Goal: Task Accomplishment & Management: Use online tool/utility

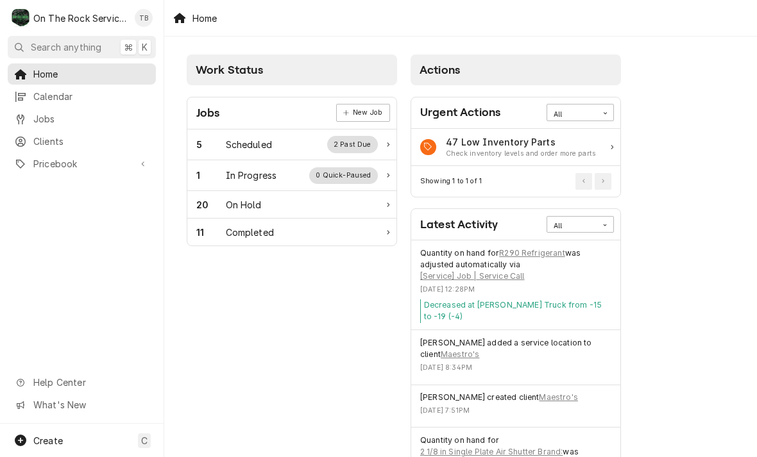
click at [267, 180] on div "In Progress" at bounding box center [251, 175] width 51 height 13
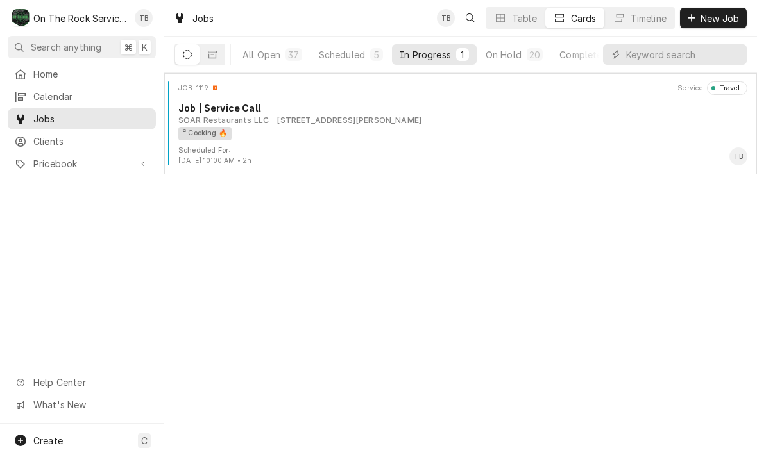
click at [373, 148] on div "Scheduled For: Oct 2nd, 2025 - 10:00 AM • 2h TB" at bounding box center [460, 156] width 583 height 21
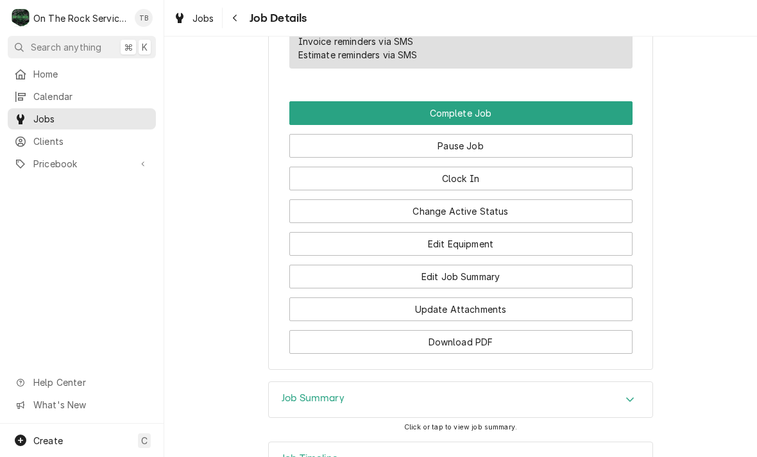
scroll to position [1224, 0]
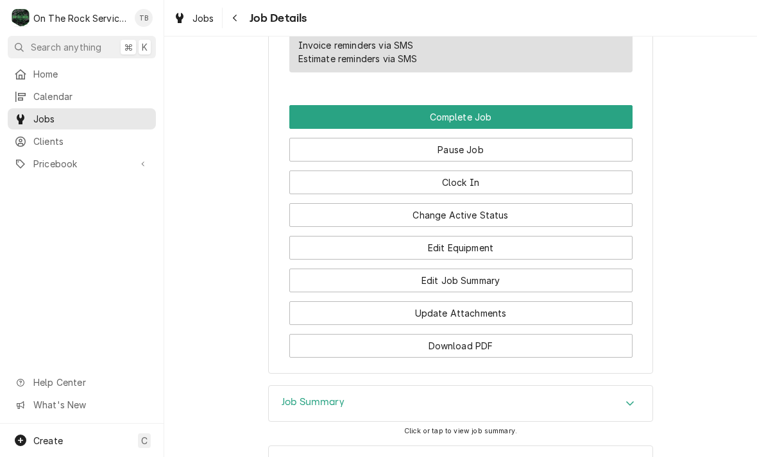
click at [483, 212] on button "Change Active Status" at bounding box center [460, 215] width 343 height 24
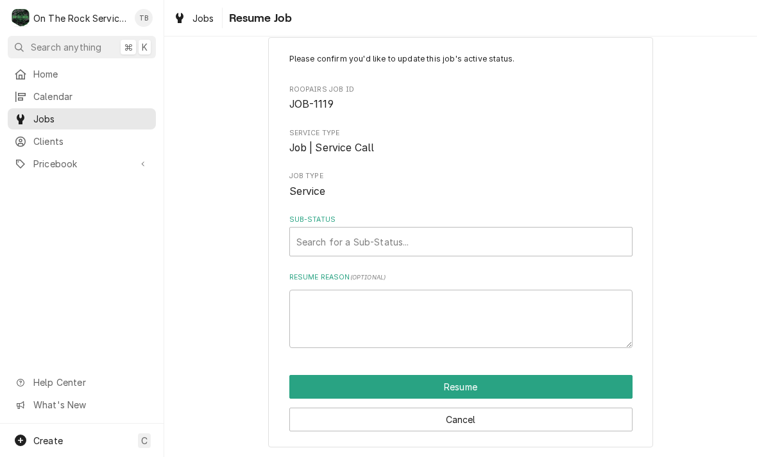
scroll to position [24, 0]
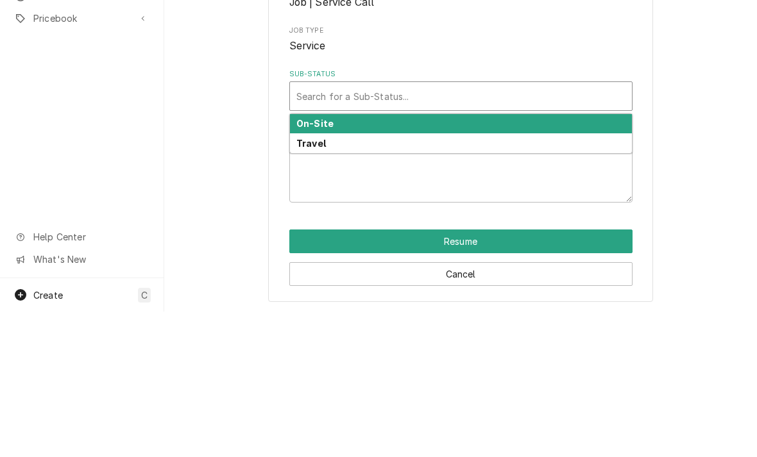
click at [329, 264] on strong "On-Site" at bounding box center [314, 269] width 37 height 11
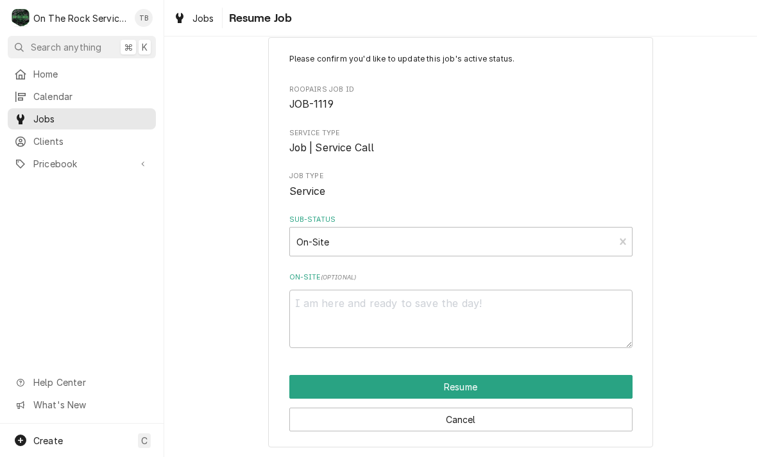
click at [479, 383] on button "Resume" at bounding box center [460, 387] width 343 height 24
type textarea "x"
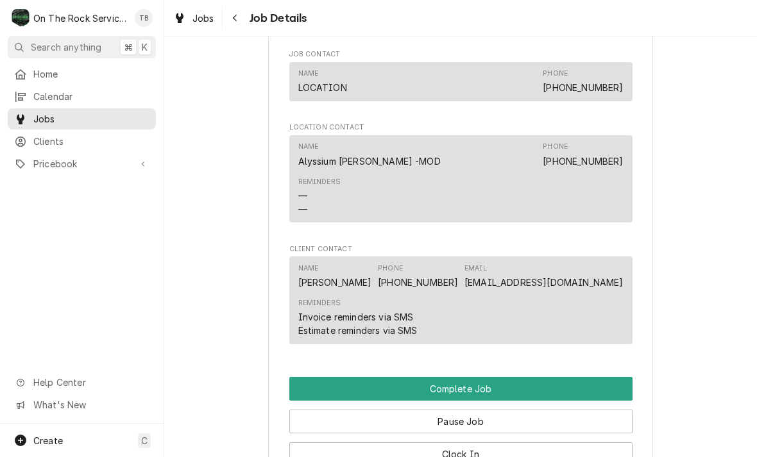
scroll to position [954, 0]
